Goal: Check status: Check status

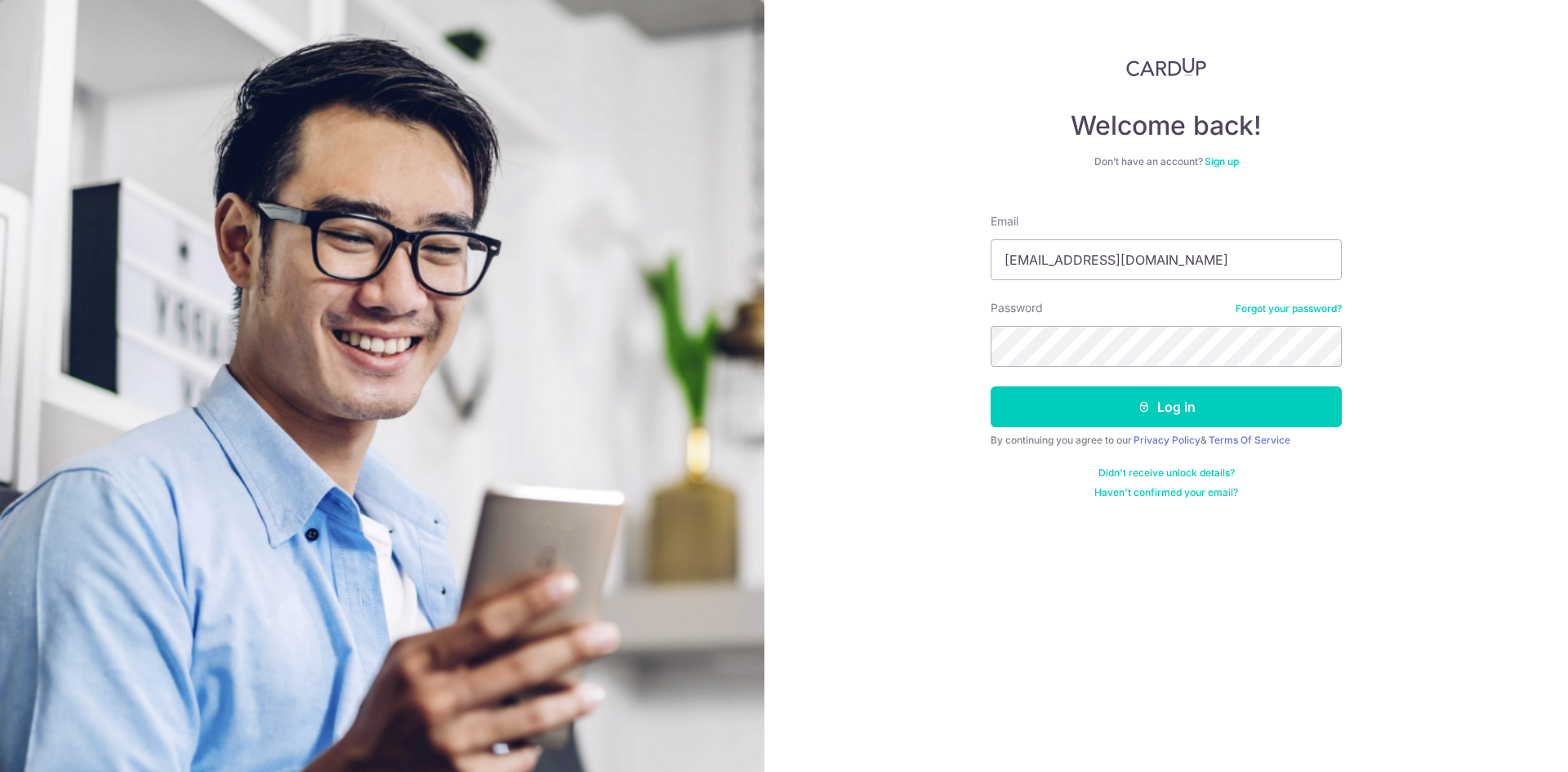
type input "[EMAIL_ADDRESS][DOMAIN_NAME]"
click at [991, 386] on button "Log in" at bounding box center [1166, 406] width 351 height 41
click at [1132, 404] on button "Log in" at bounding box center [1166, 406] width 351 height 41
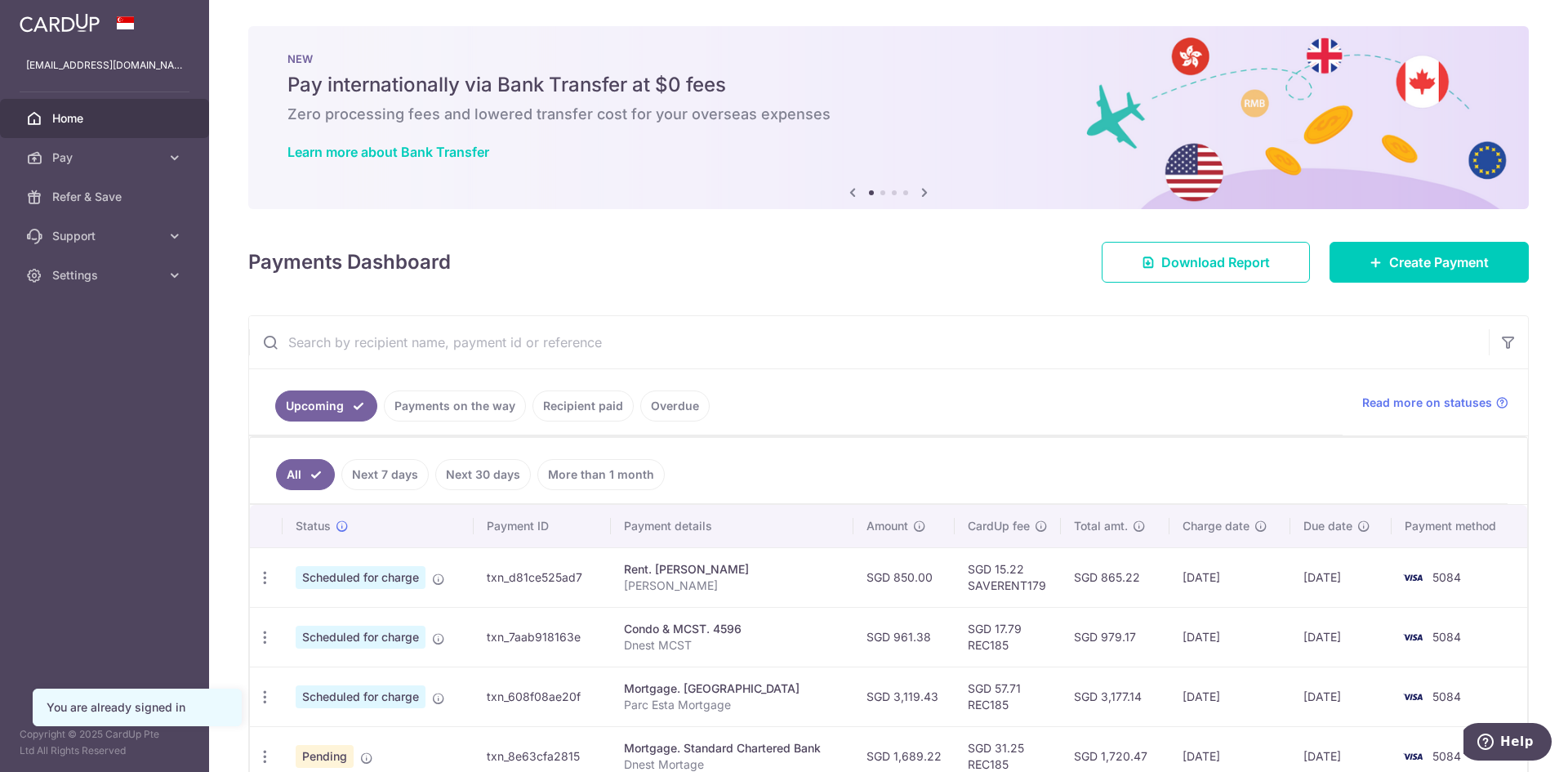
click at [463, 392] on link "Payments on the way" at bounding box center [455, 406] width 142 height 31
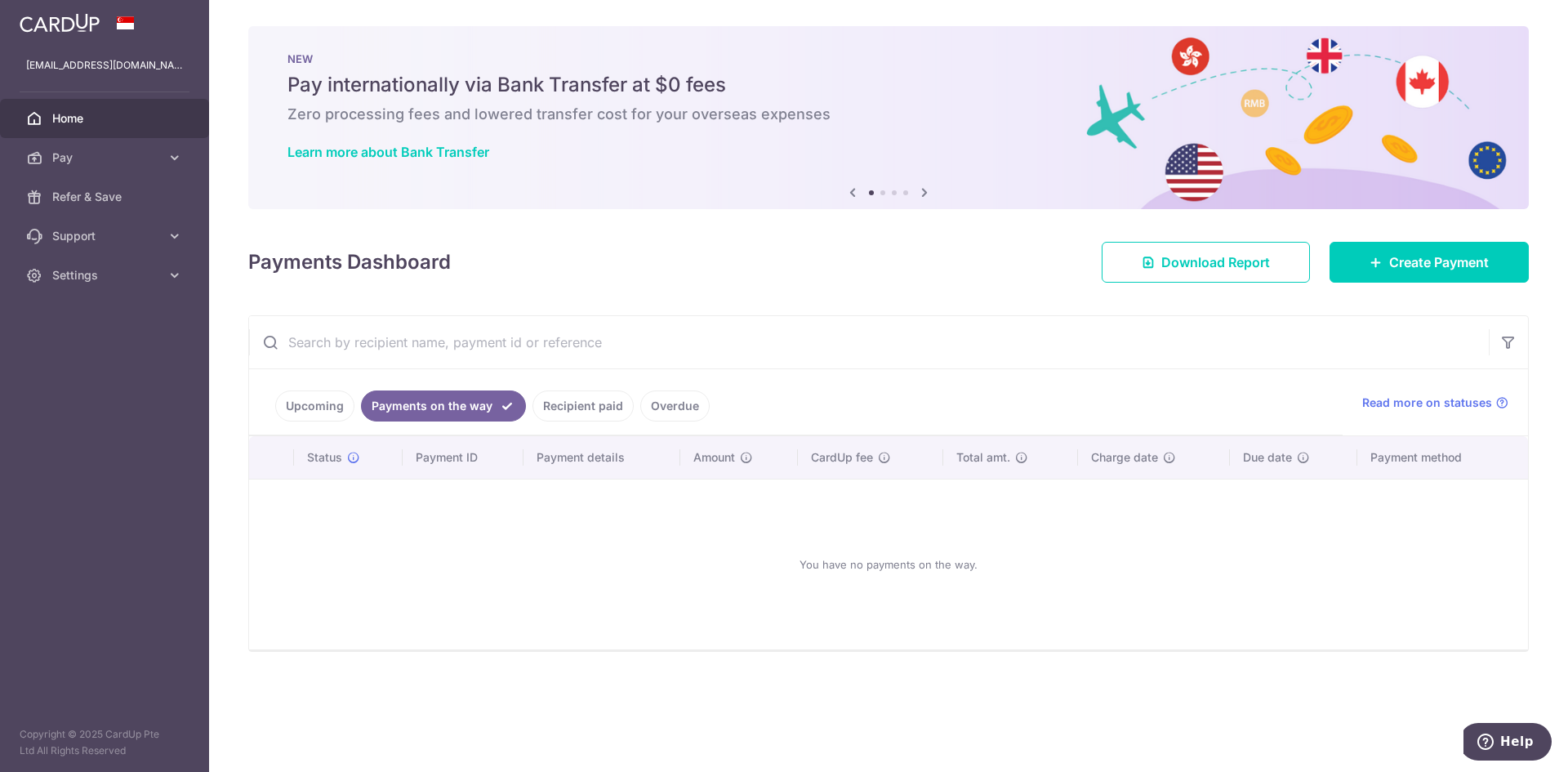
click at [342, 415] on link "Upcoming" at bounding box center [315, 406] width 79 height 31
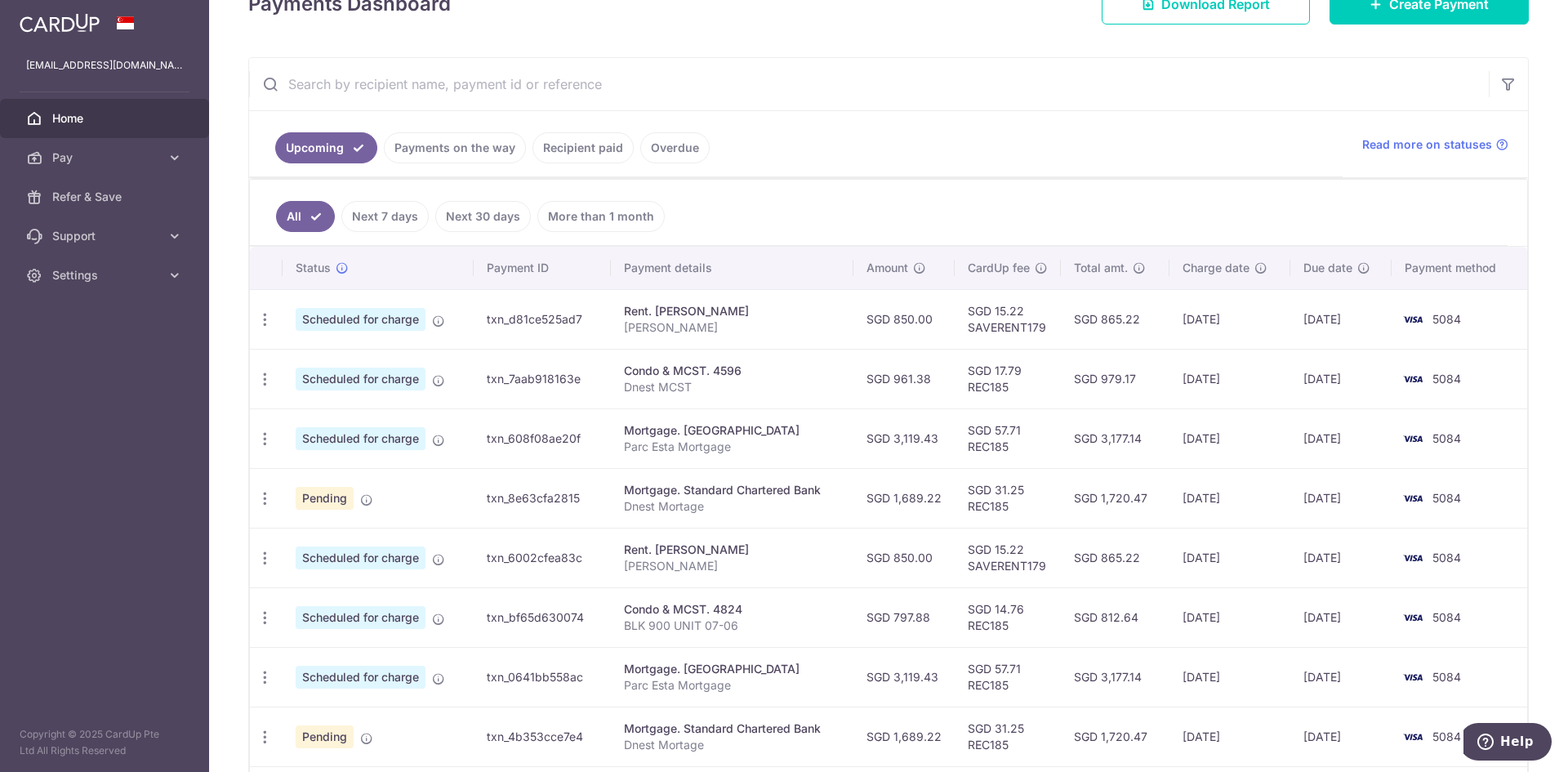
scroll to position [326, 0]
